Goal: Find specific page/section: Find specific page/section

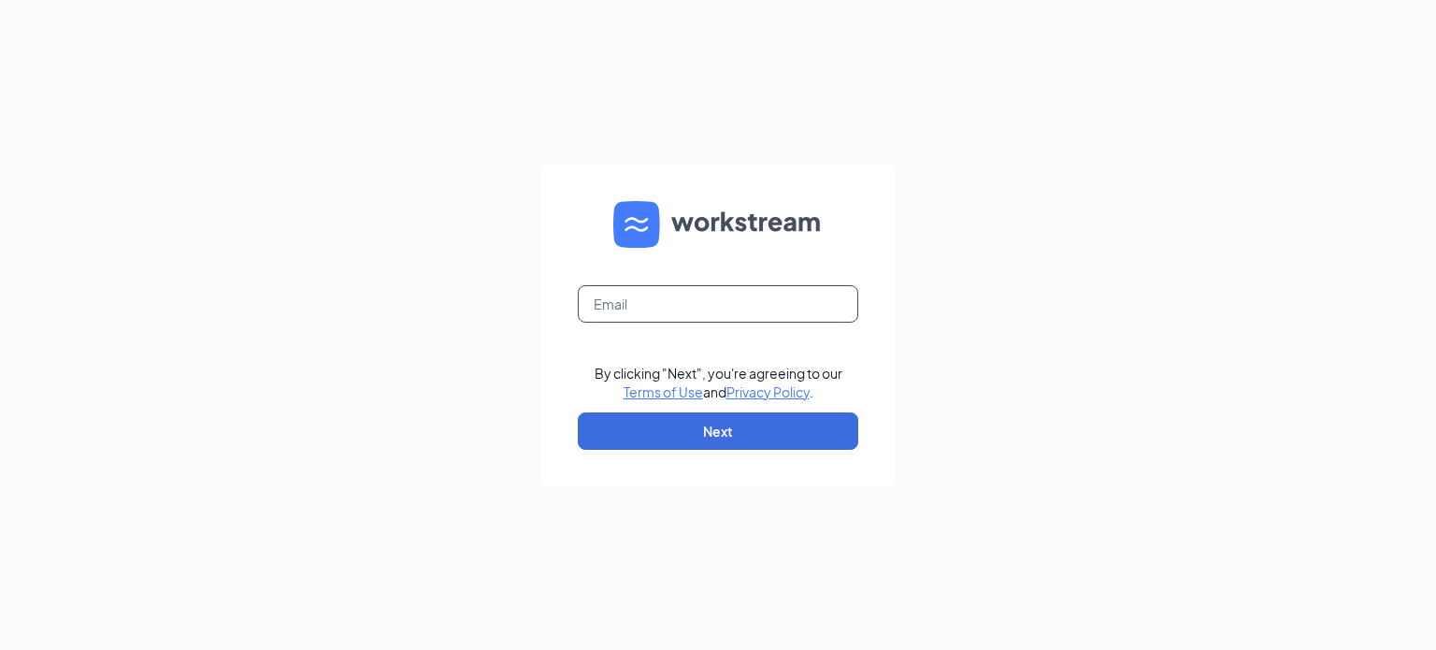
click at [622, 307] on input "text" at bounding box center [718, 303] width 280 height 37
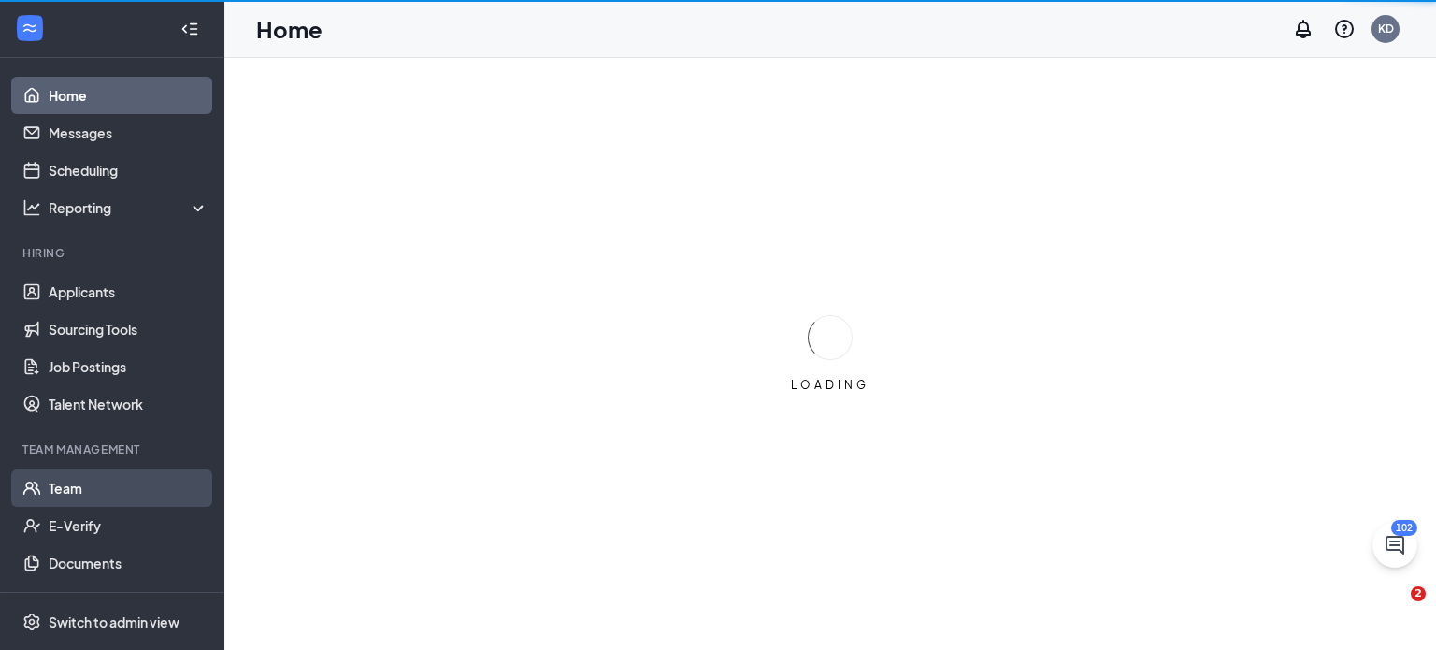
click at [54, 487] on link "Team" at bounding box center [129, 487] width 160 height 37
